Goal: Check status: Check status

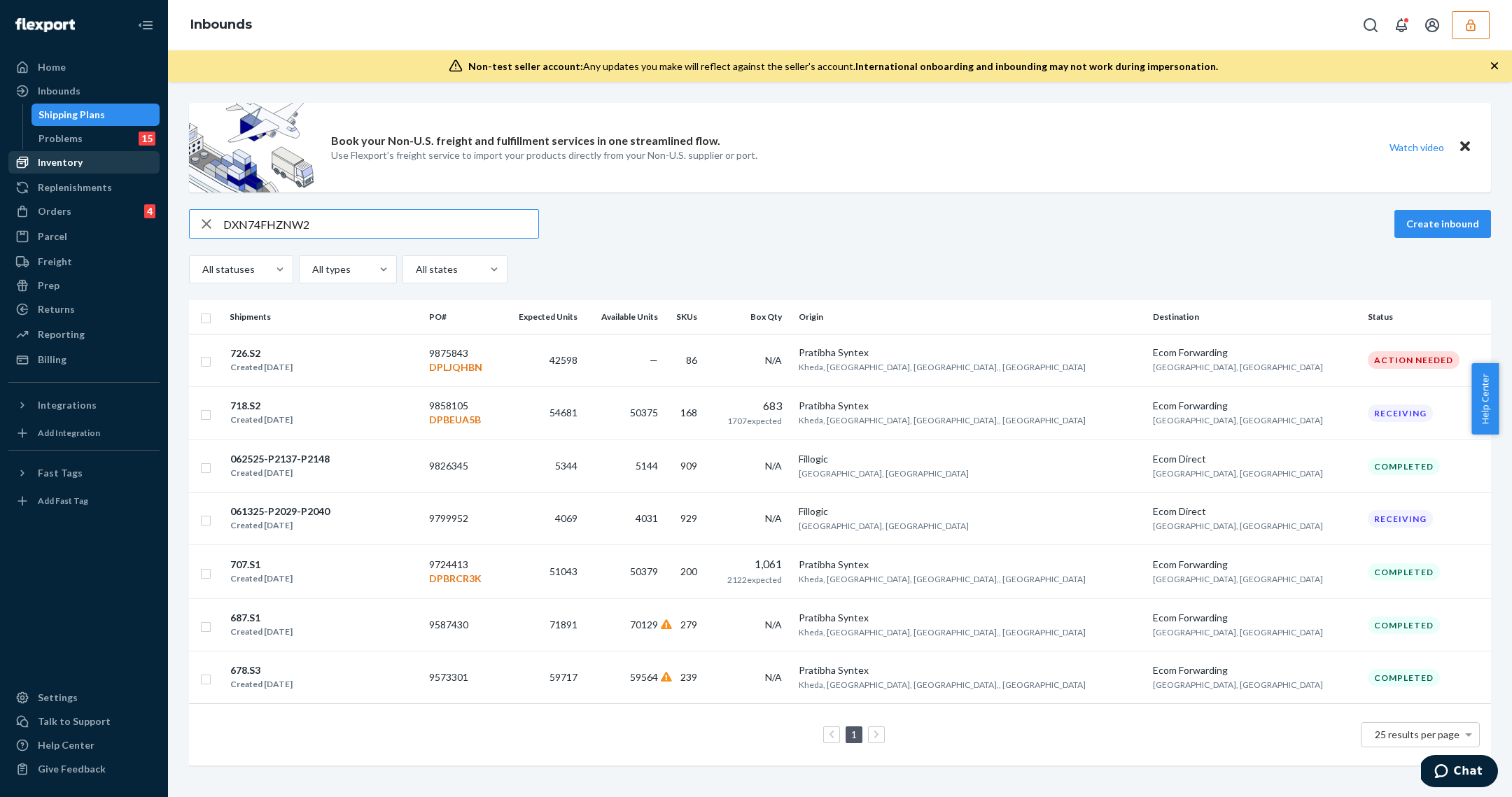
click at [71, 168] on div "Inventory" at bounding box center [60, 162] width 45 height 14
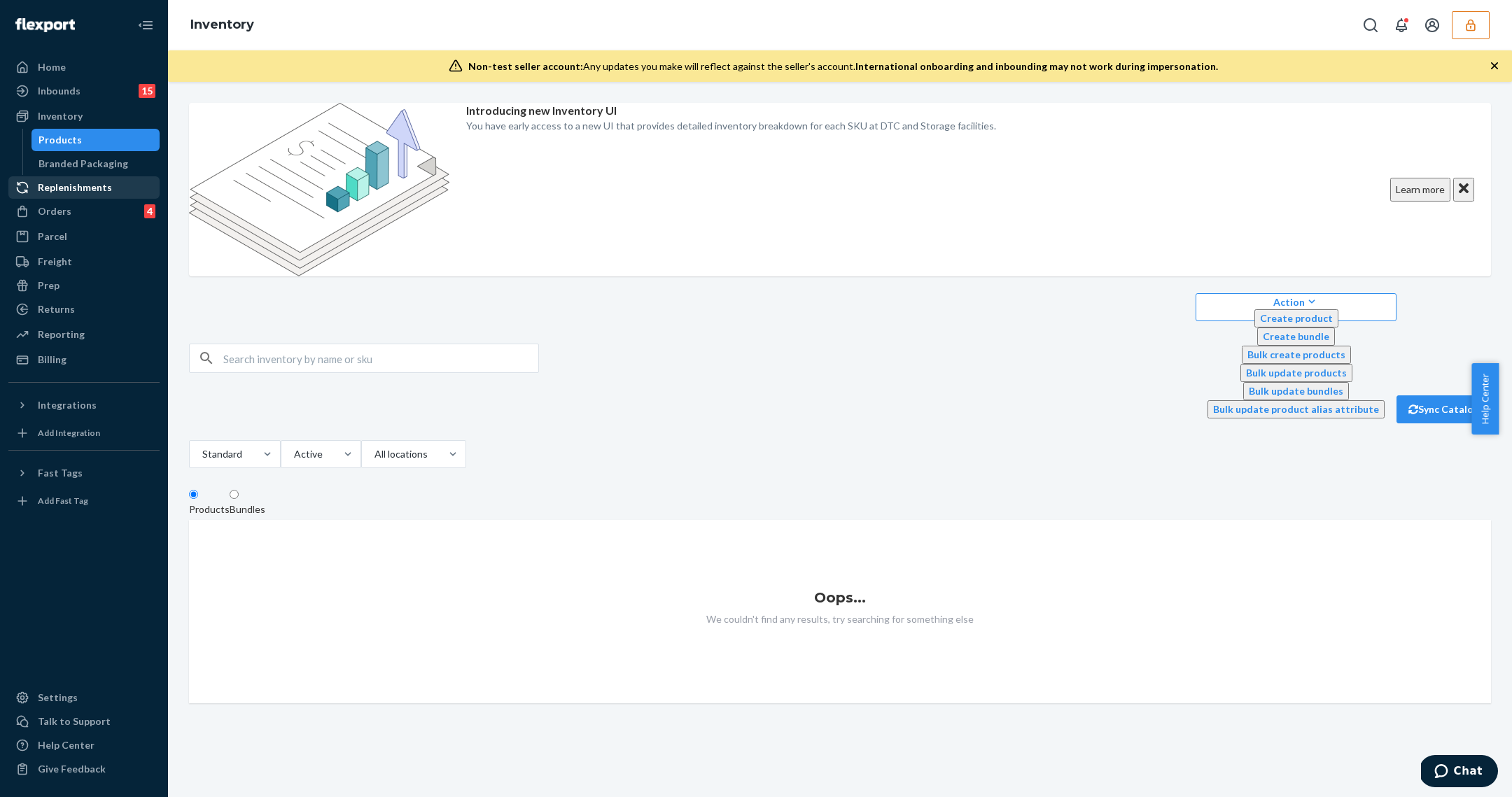
click at [53, 198] on link "Replenishments" at bounding box center [84, 188] width 151 height 22
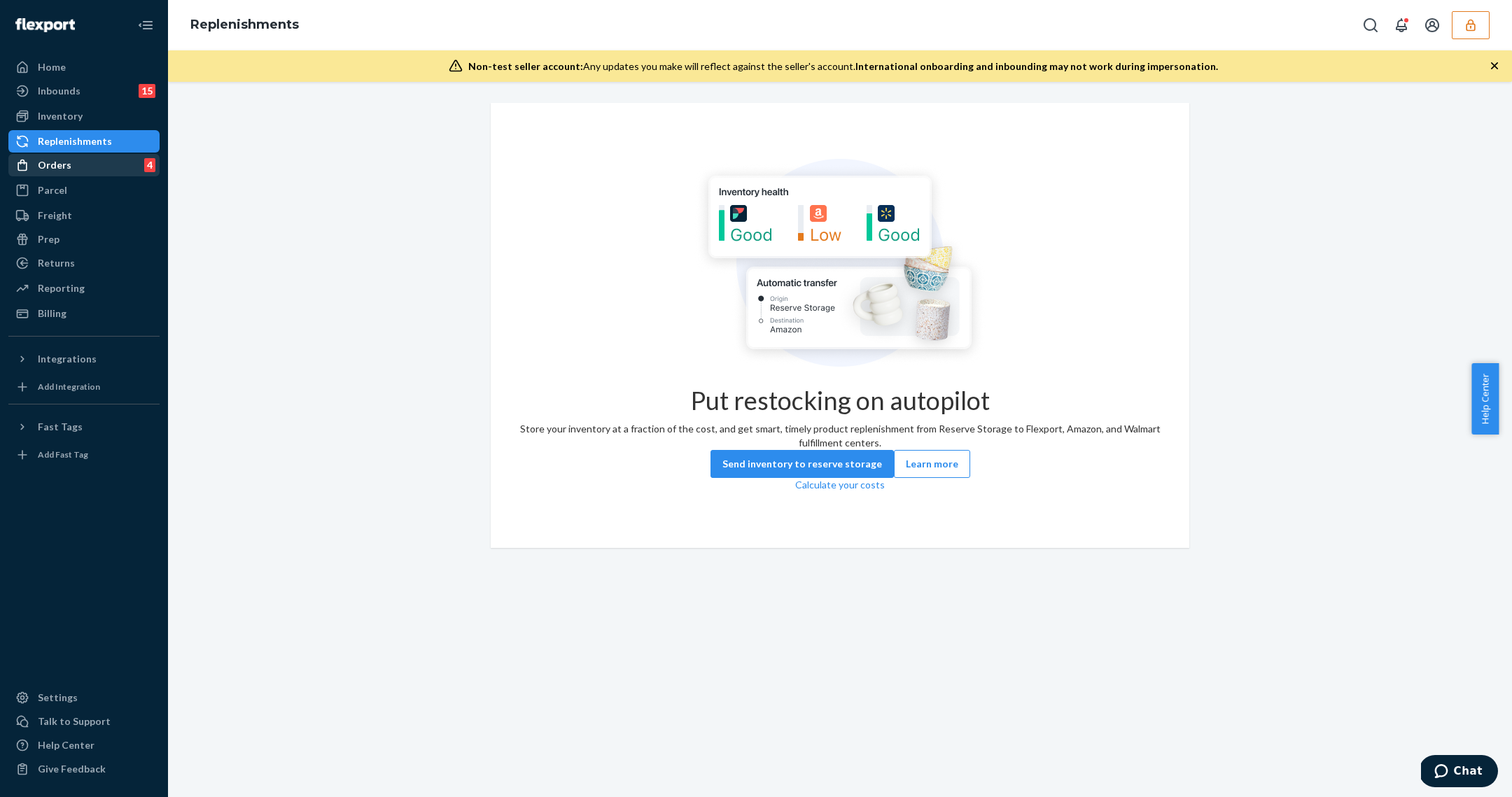
click at [68, 169] on div "Orders" at bounding box center [55, 165] width 34 height 14
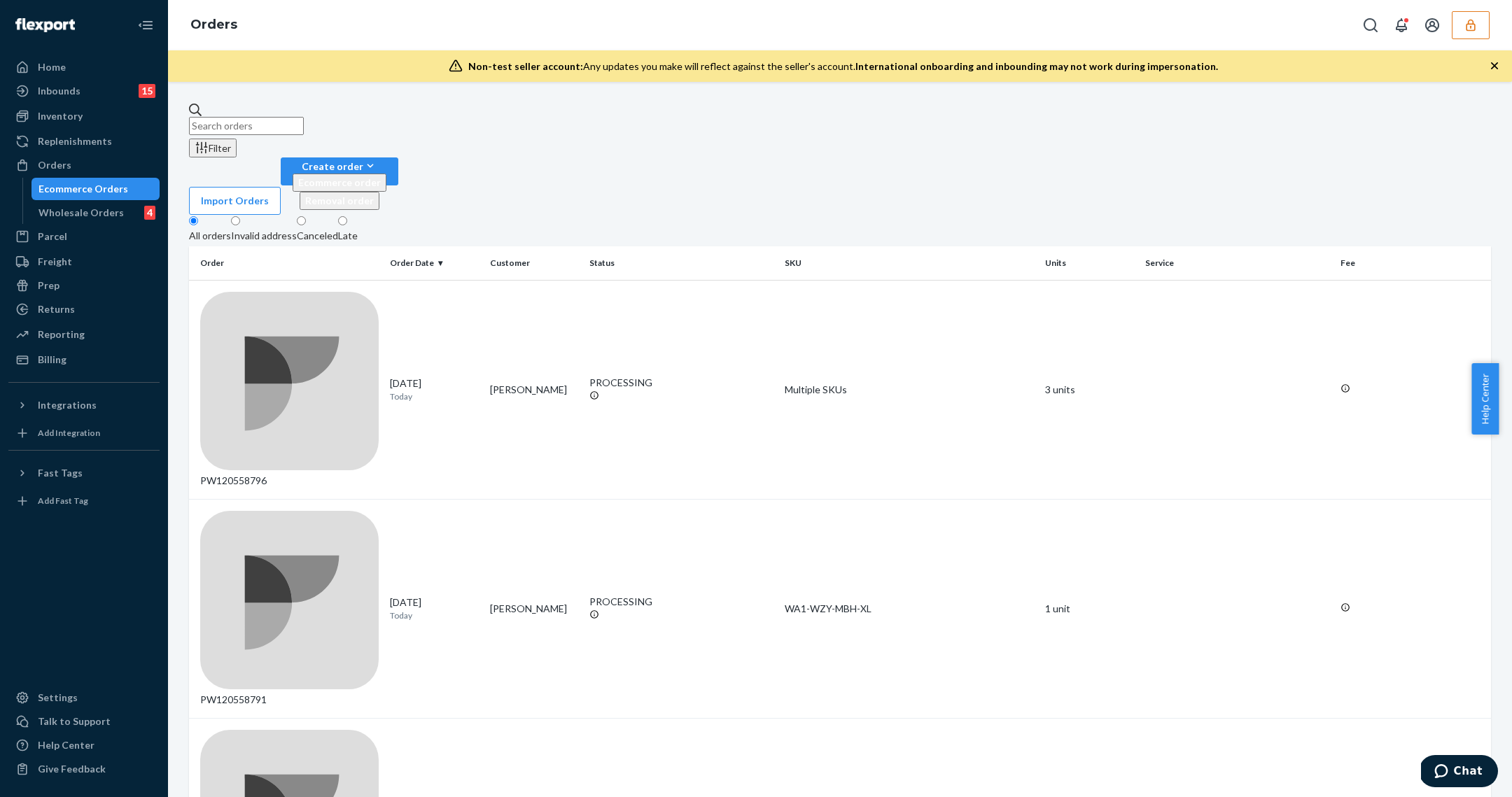
click at [304, 117] on input "text" at bounding box center [247, 126] width 115 height 18
paste input "PW120558132"
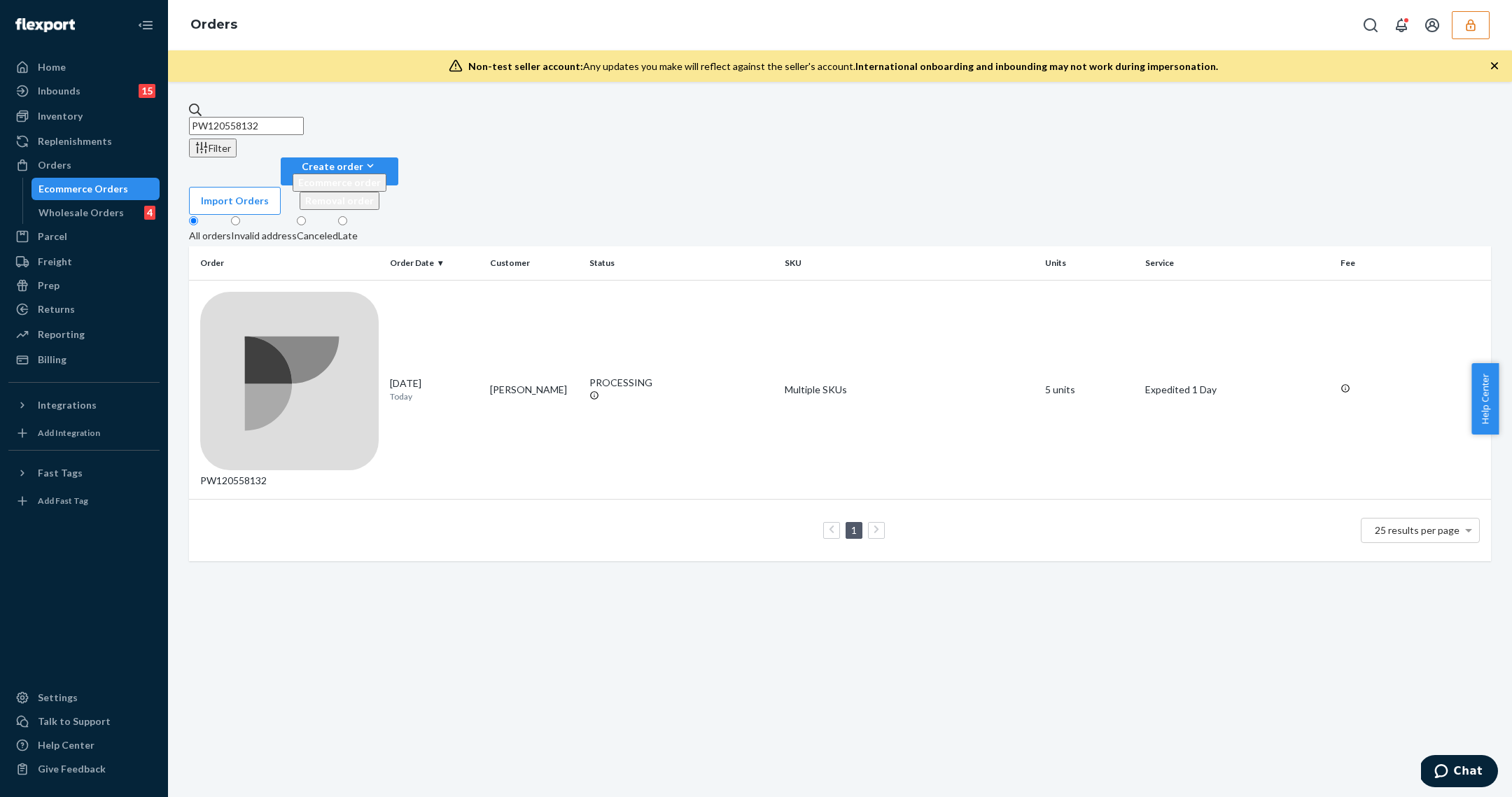
type input "PW120558132"
click at [724, 247] on th "Status" at bounding box center [681, 263] width 195 height 34
click at [714, 280] on td "PROCESSING" at bounding box center [681, 389] width 195 height 219
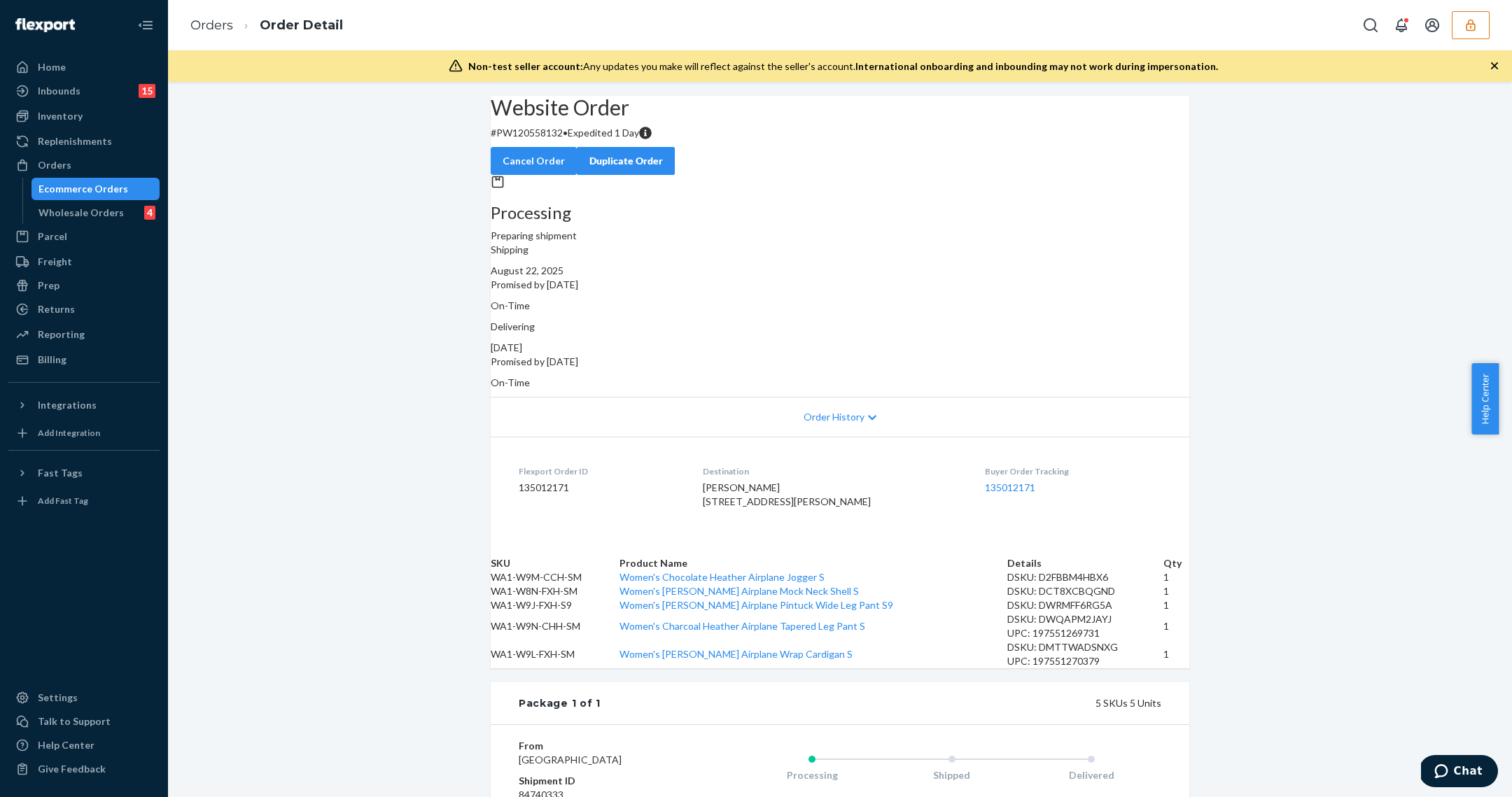
scroll to position [487, 0]
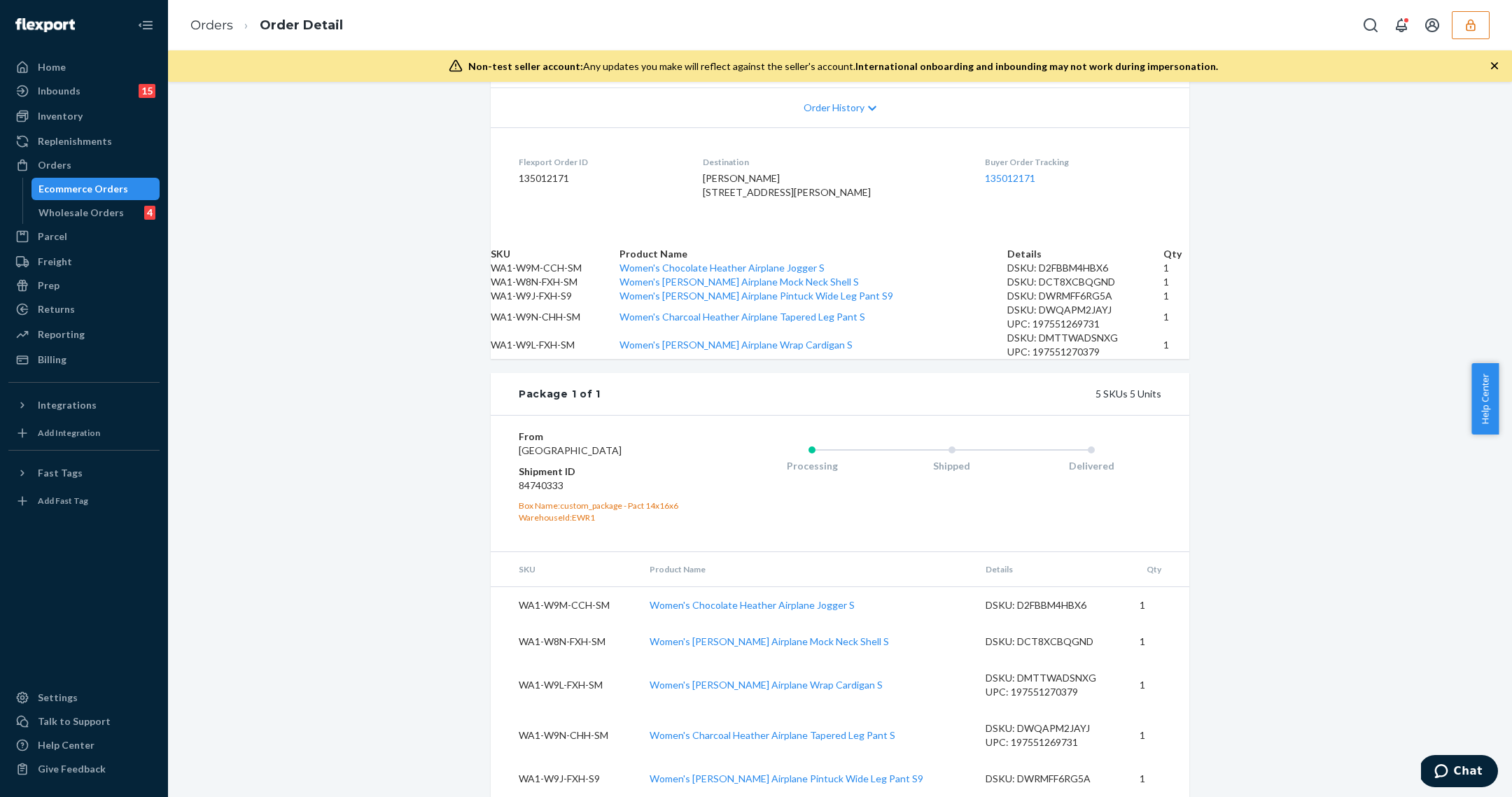
click at [542, 478] on dd "84740333" at bounding box center [602, 485] width 167 height 14
copy dd "84740333"
click at [544, 478] on dd "84740333" at bounding box center [602, 485] width 167 height 14
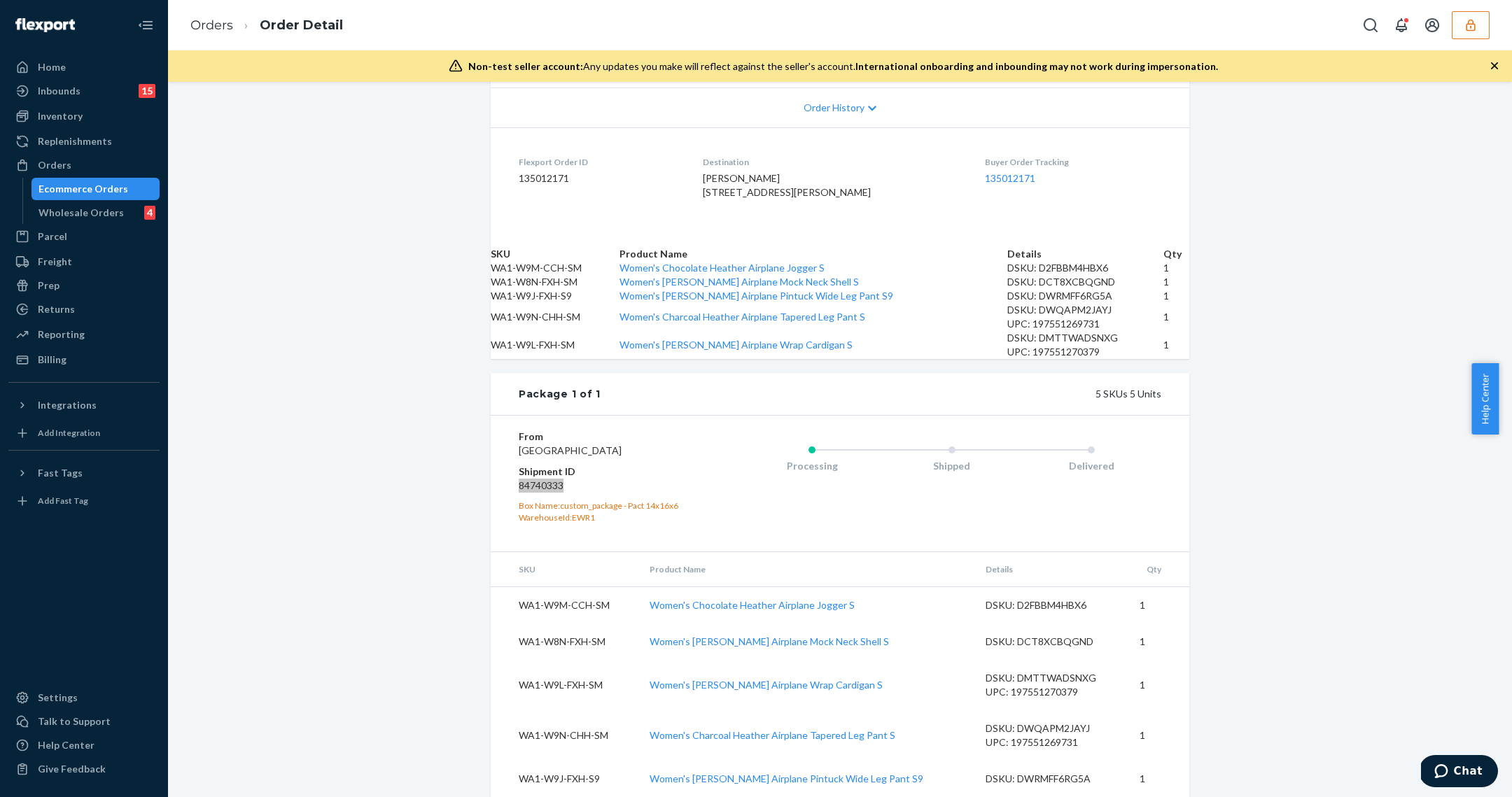
scroll to position [0, 0]
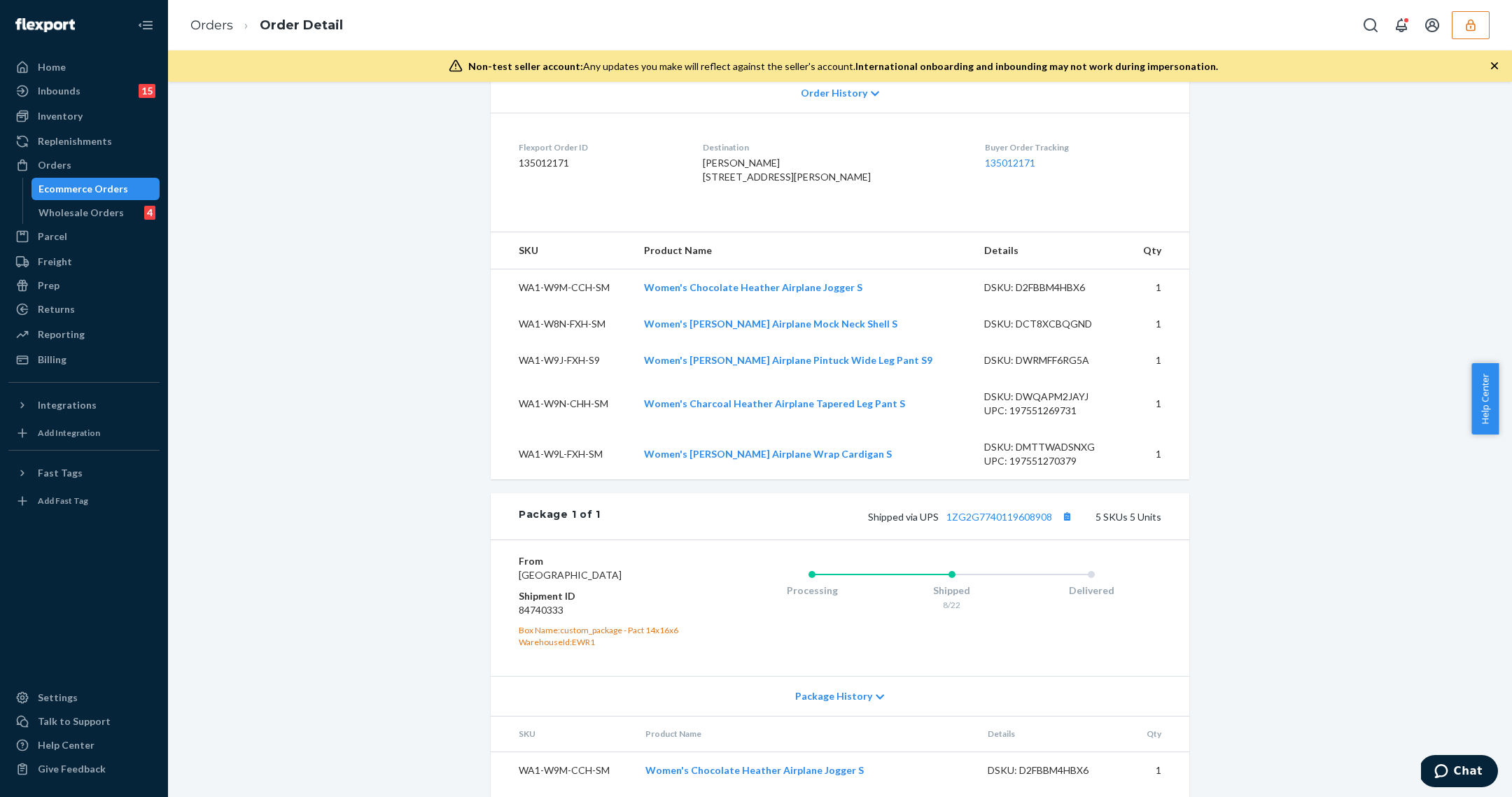
scroll to position [530, 0]
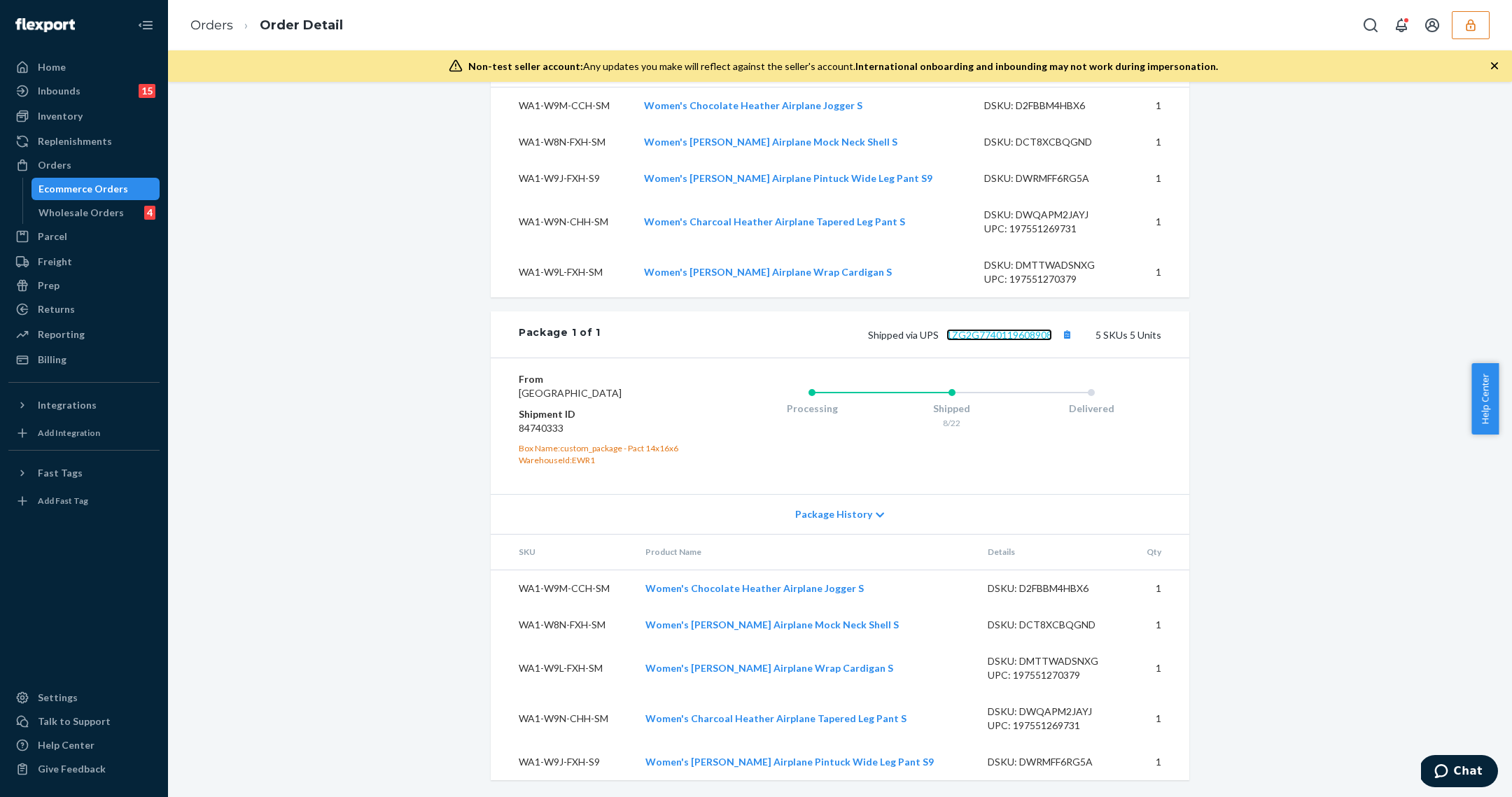
click at [958, 329] on link "1ZG2G7740119608908" at bounding box center [999, 335] width 106 height 12
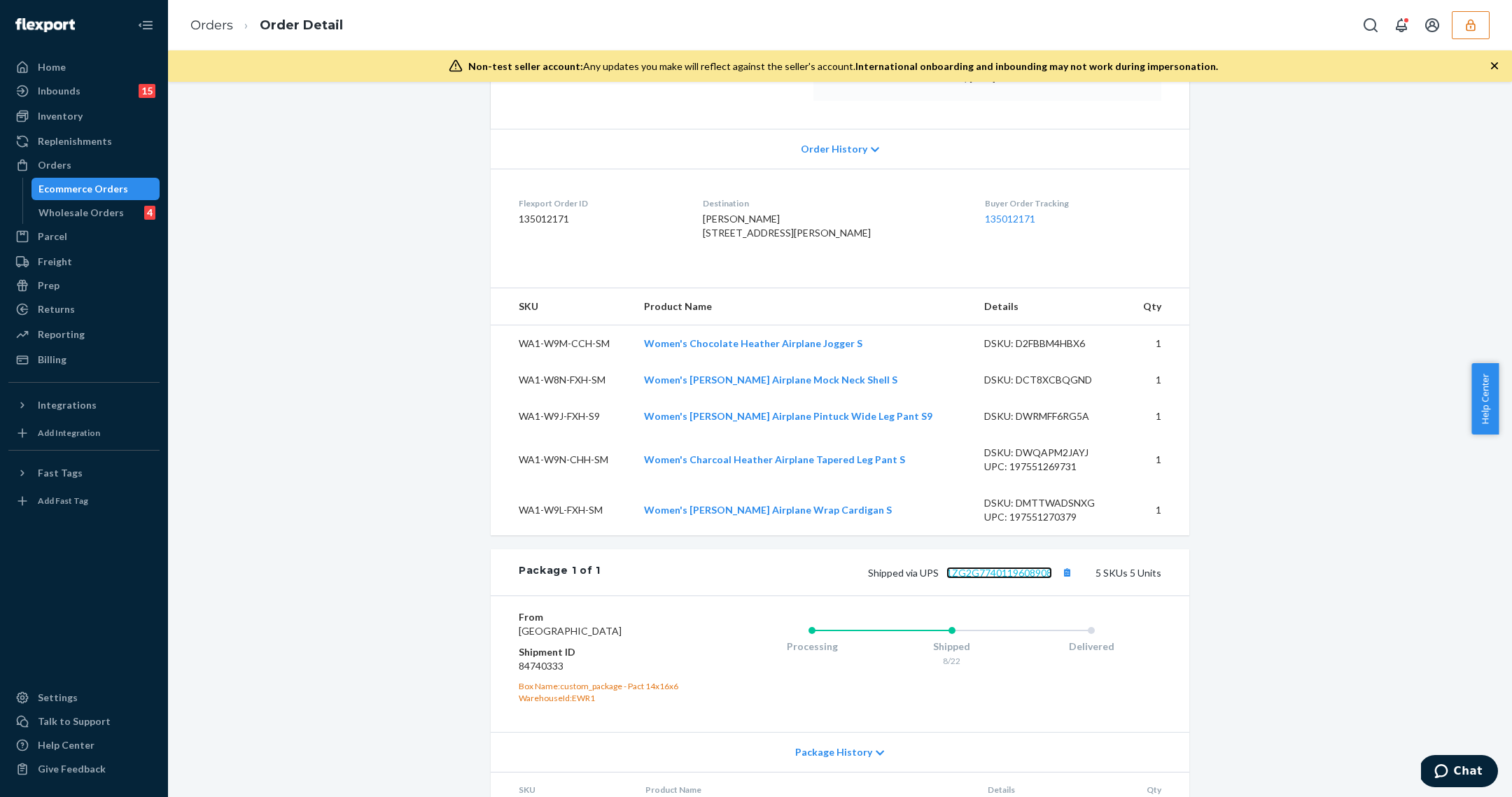
scroll to position [0, 0]
